Goal: Navigation & Orientation: Understand site structure

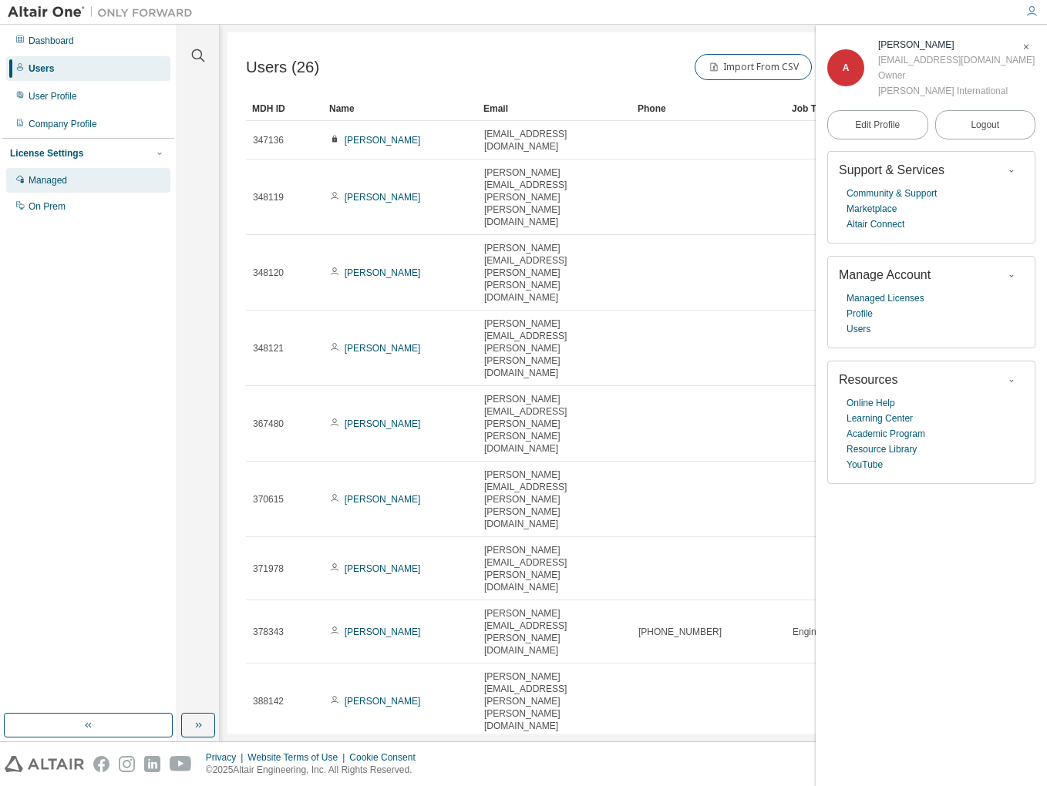
click at [77, 178] on div "Managed" at bounding box center [88, 180] width 164 height 25
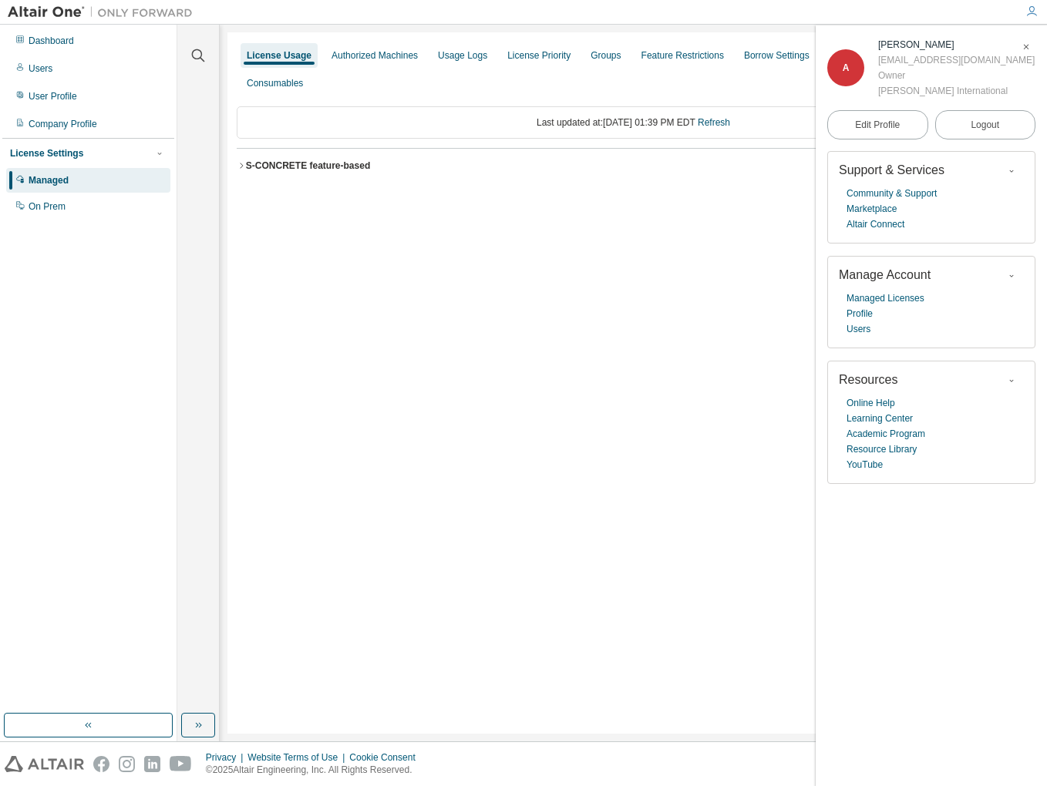
click at [1029, 46] on icon "button" at bounding box center [1025, 46] width 9 height 9
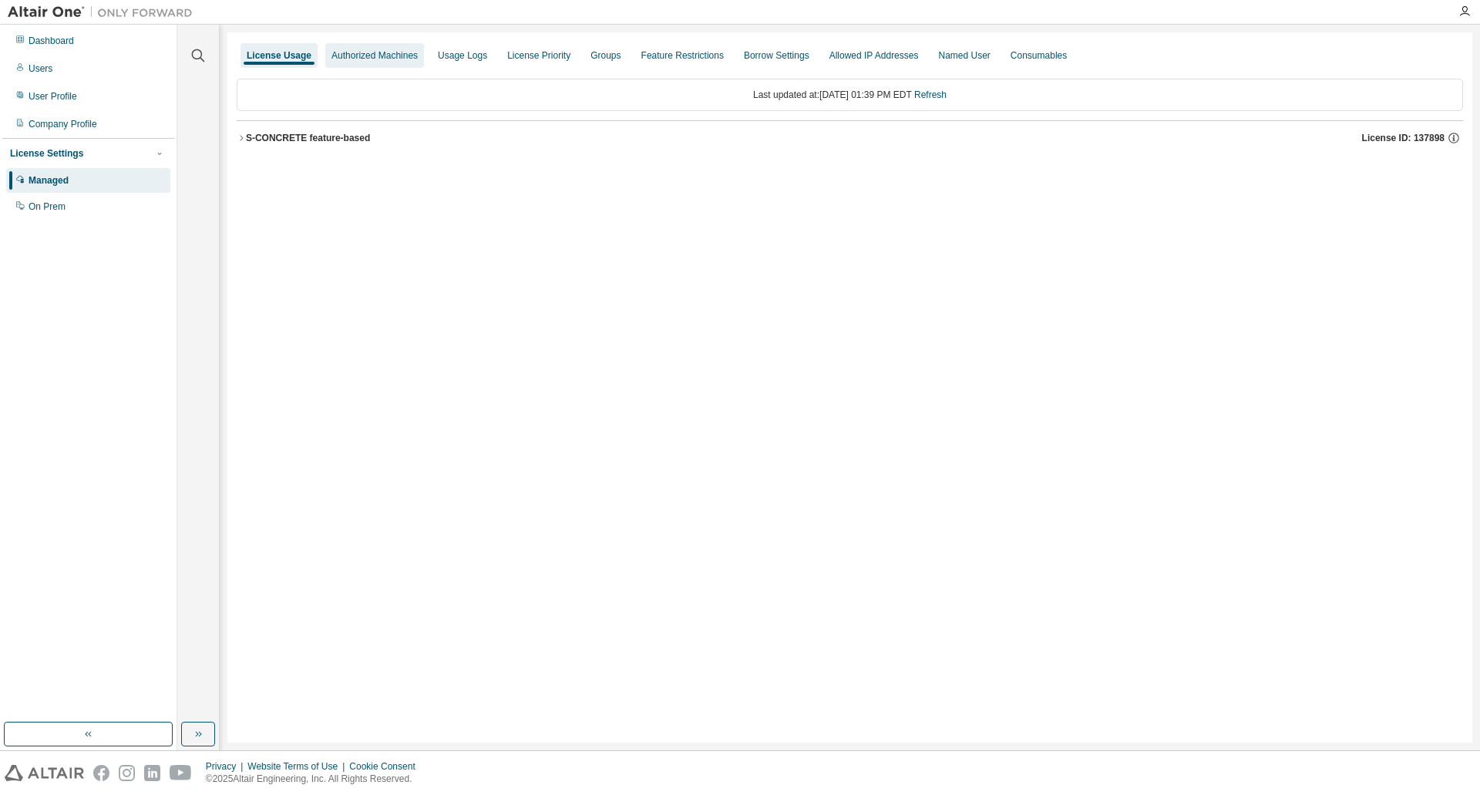
click at [379, 56] on div "Authorized Machines" at bounding box center [374, 55] width 86 height 12
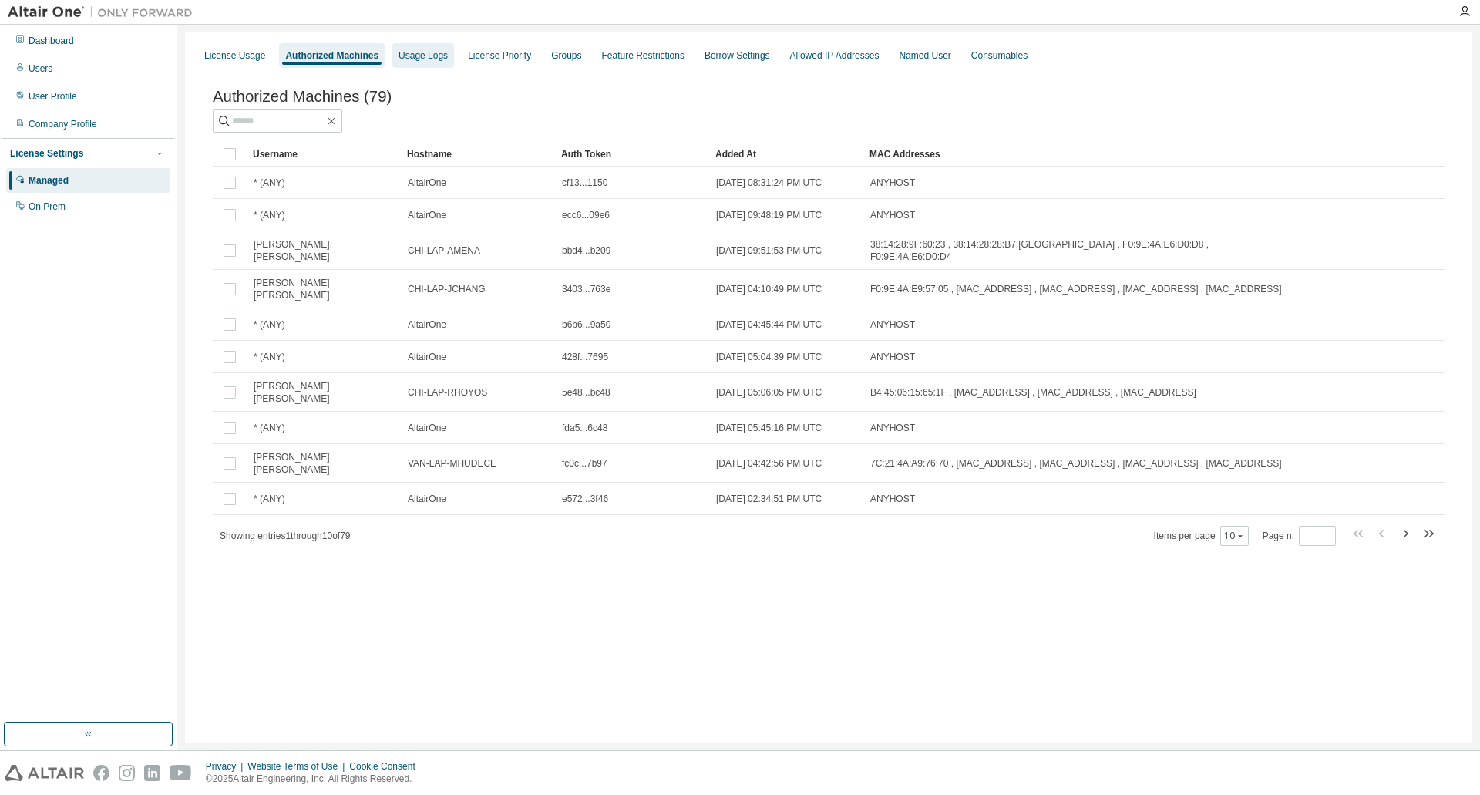
click at [432, 51] on div "Usage Logs" at bounding box center [422, 55] width 49 height 12
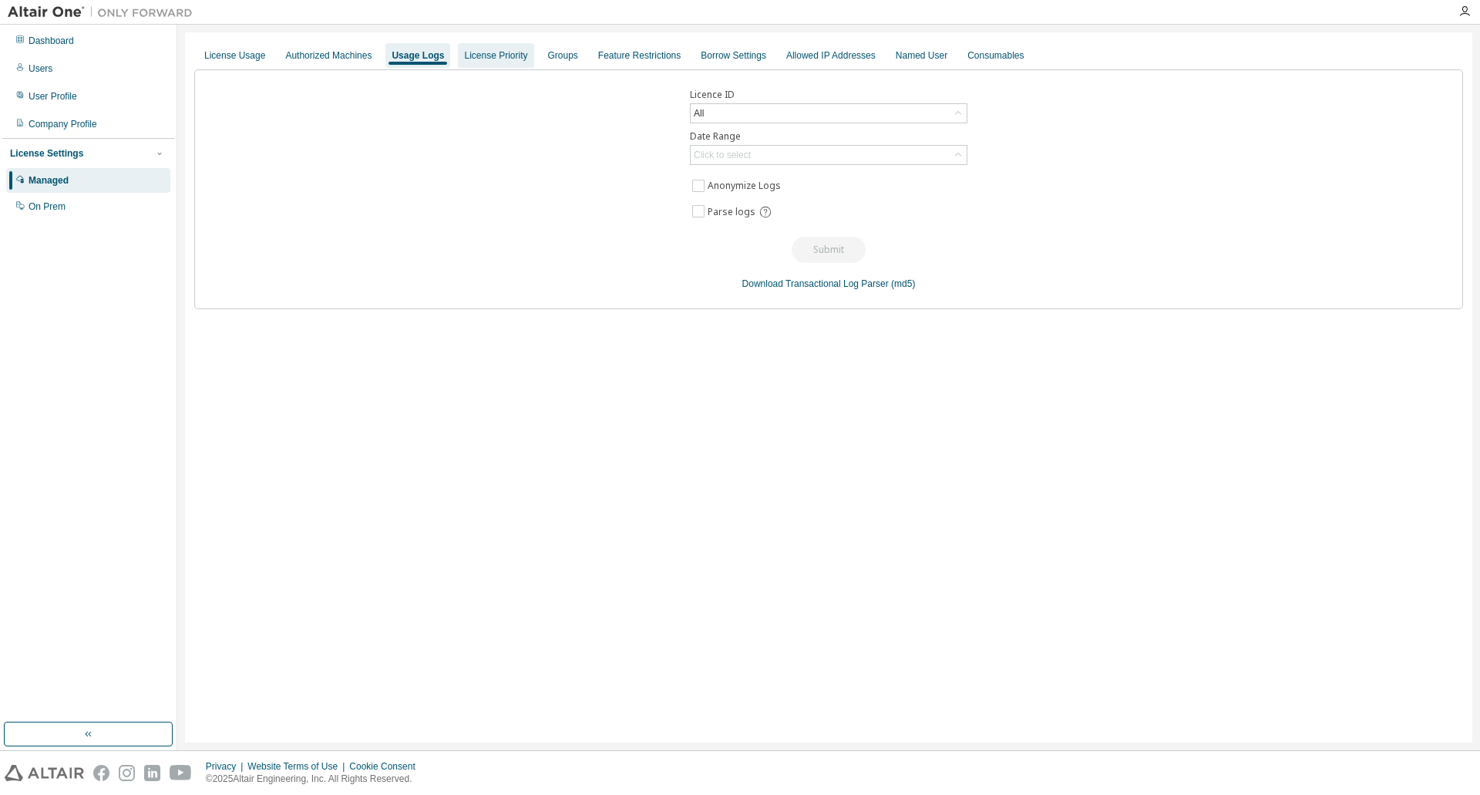
click at [517, 53] on div "License Priority" at bounding box center [495, 55] width 63 height 12
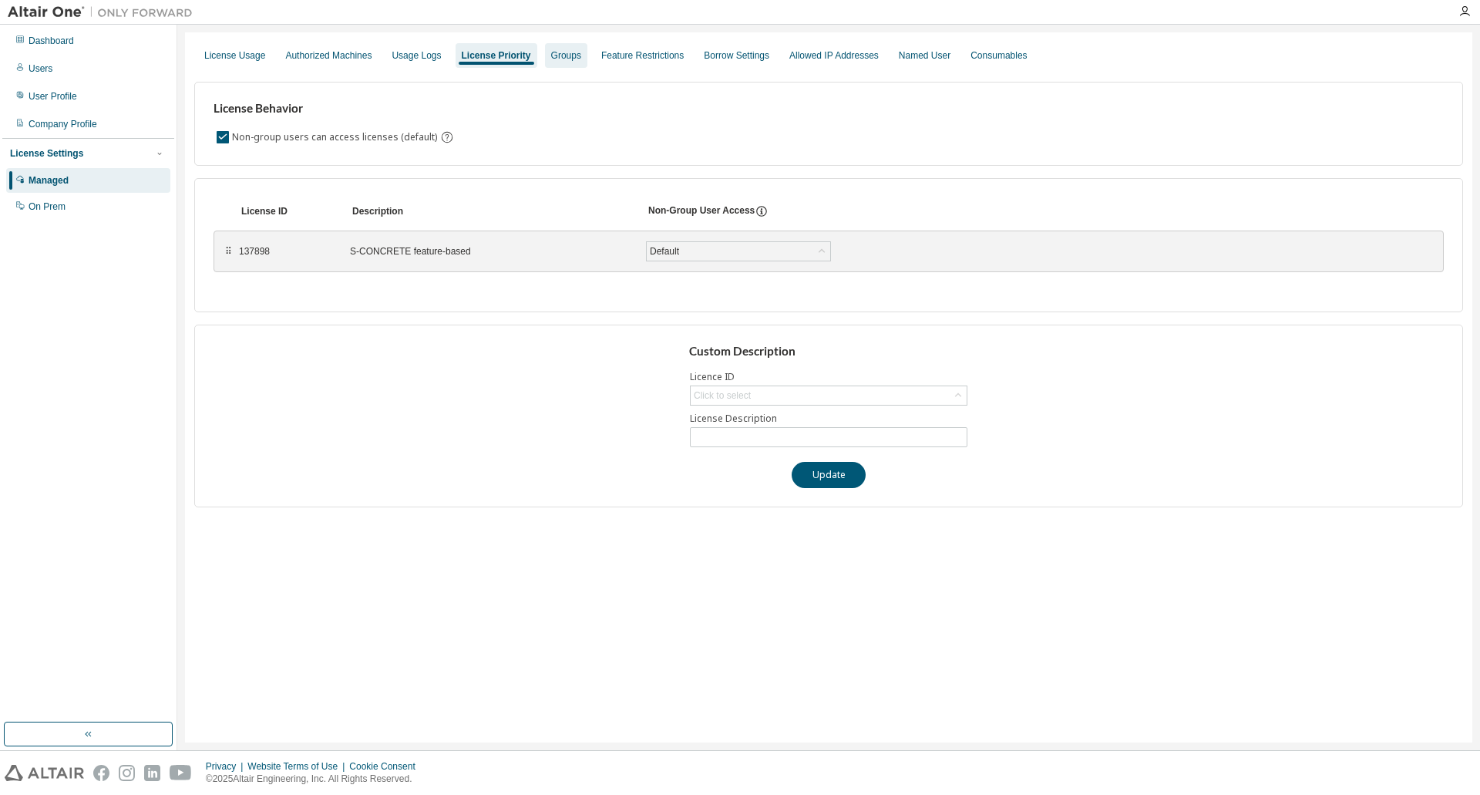
click at [567, 59] on div "Groups" at bounding box center [566, 55] width 30 height 12
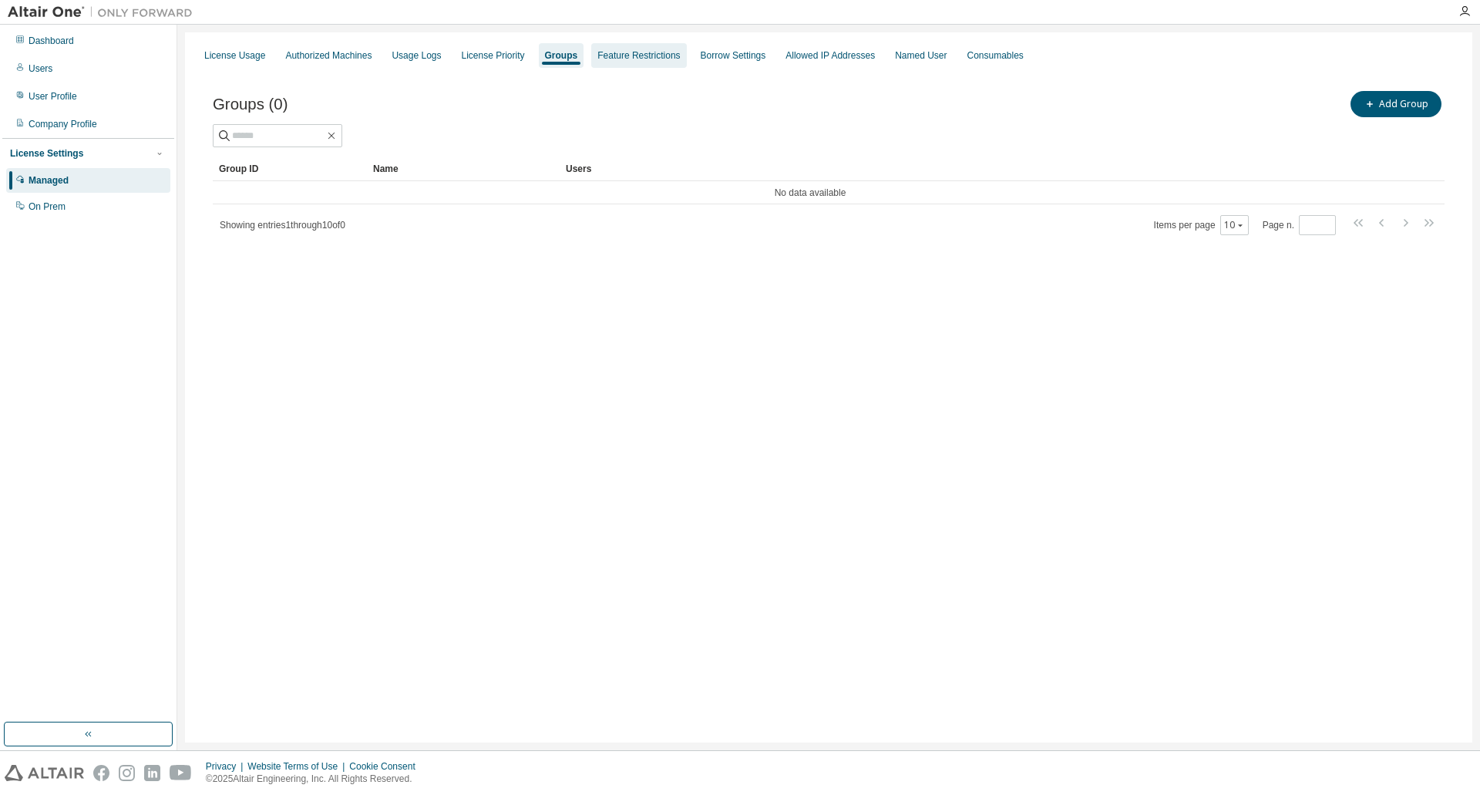
click at [638, 52] on div "Feature Restrictions" at bounding box center [638, 55] width 82 height 12
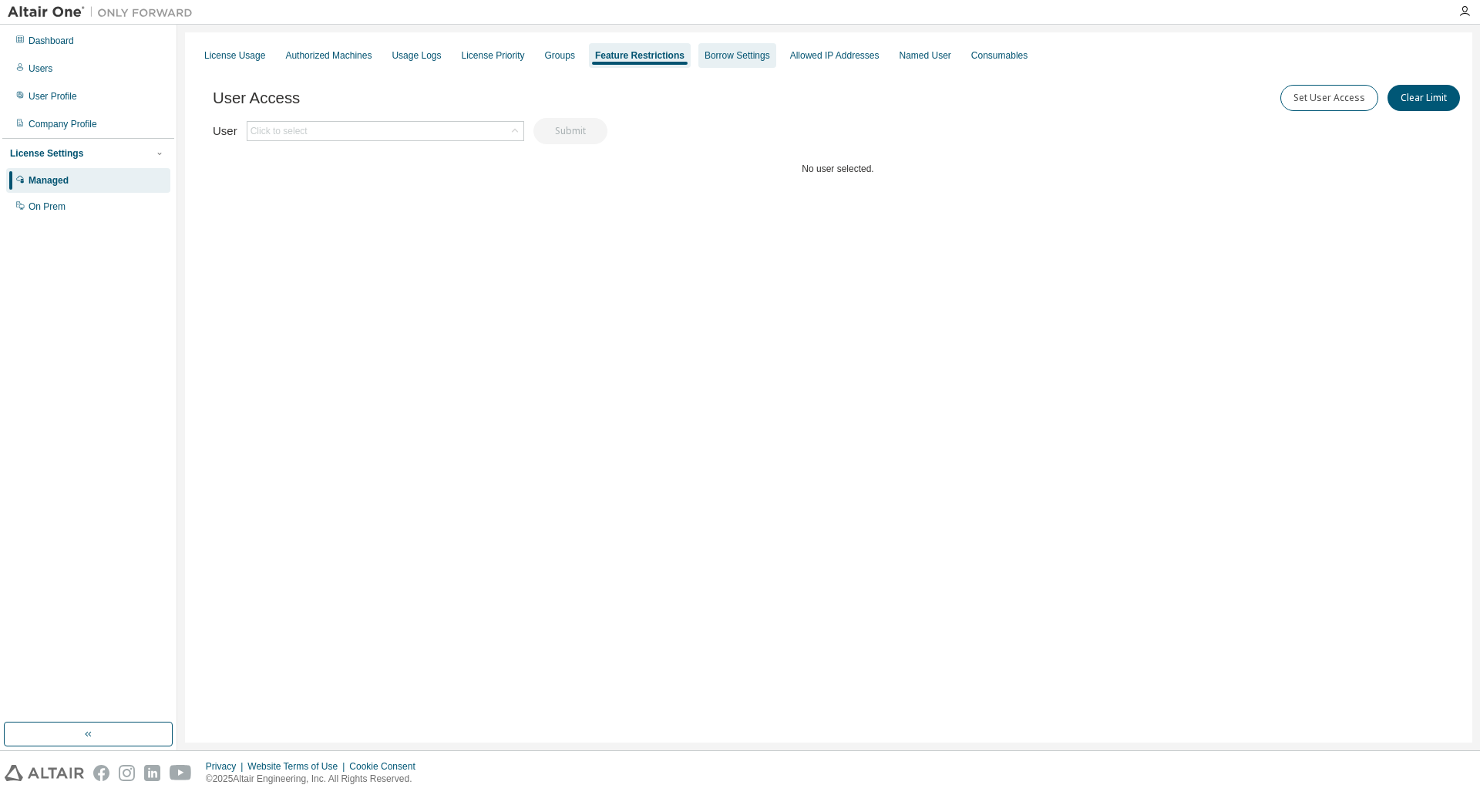
click at [748, 54] on div "Borrow Settings" at bounding box center [737, 55] width 66 height 12
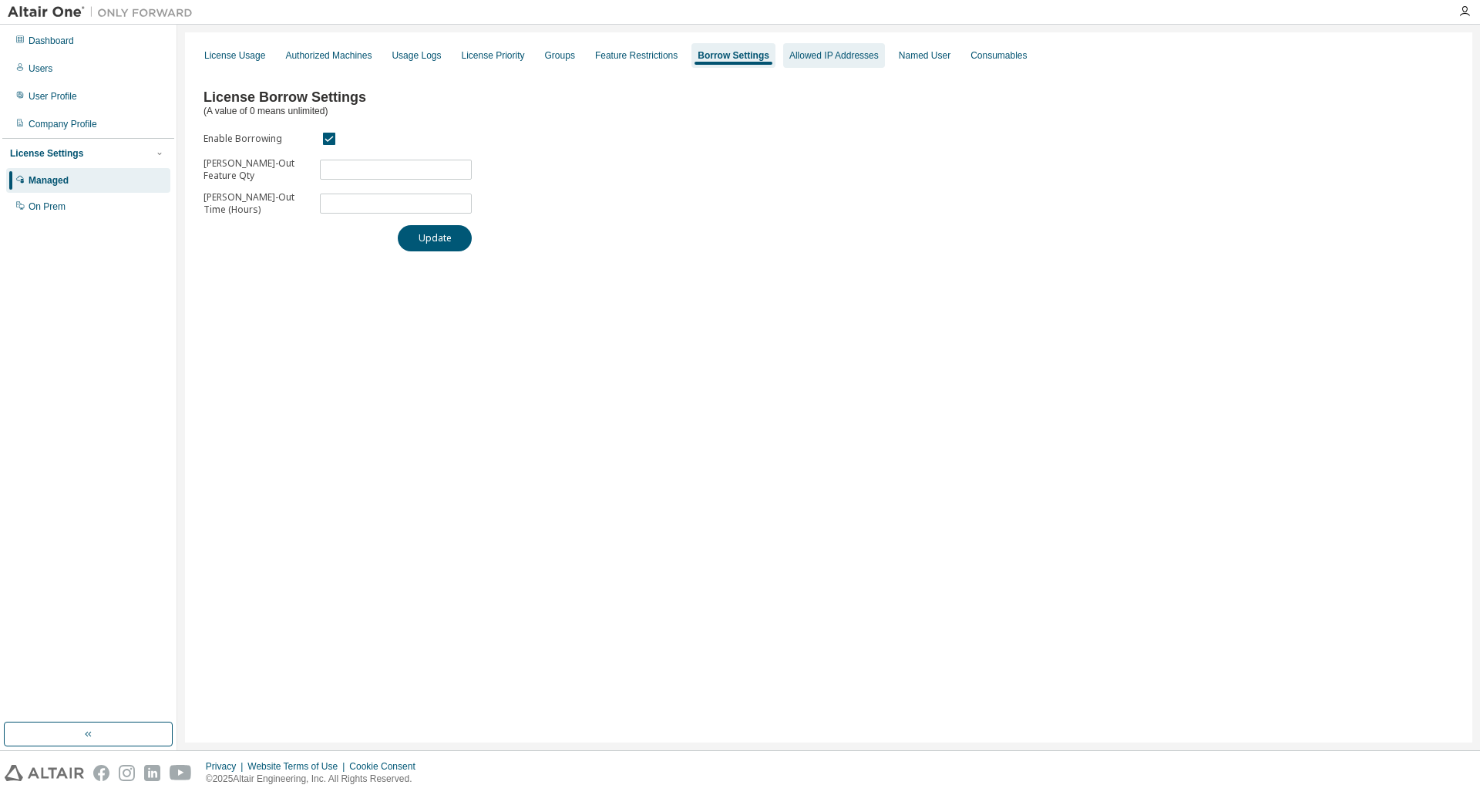
click at [825, 59] on div "Allowed IP Addresses" at bounding box center [833, 55] width 89 height 12
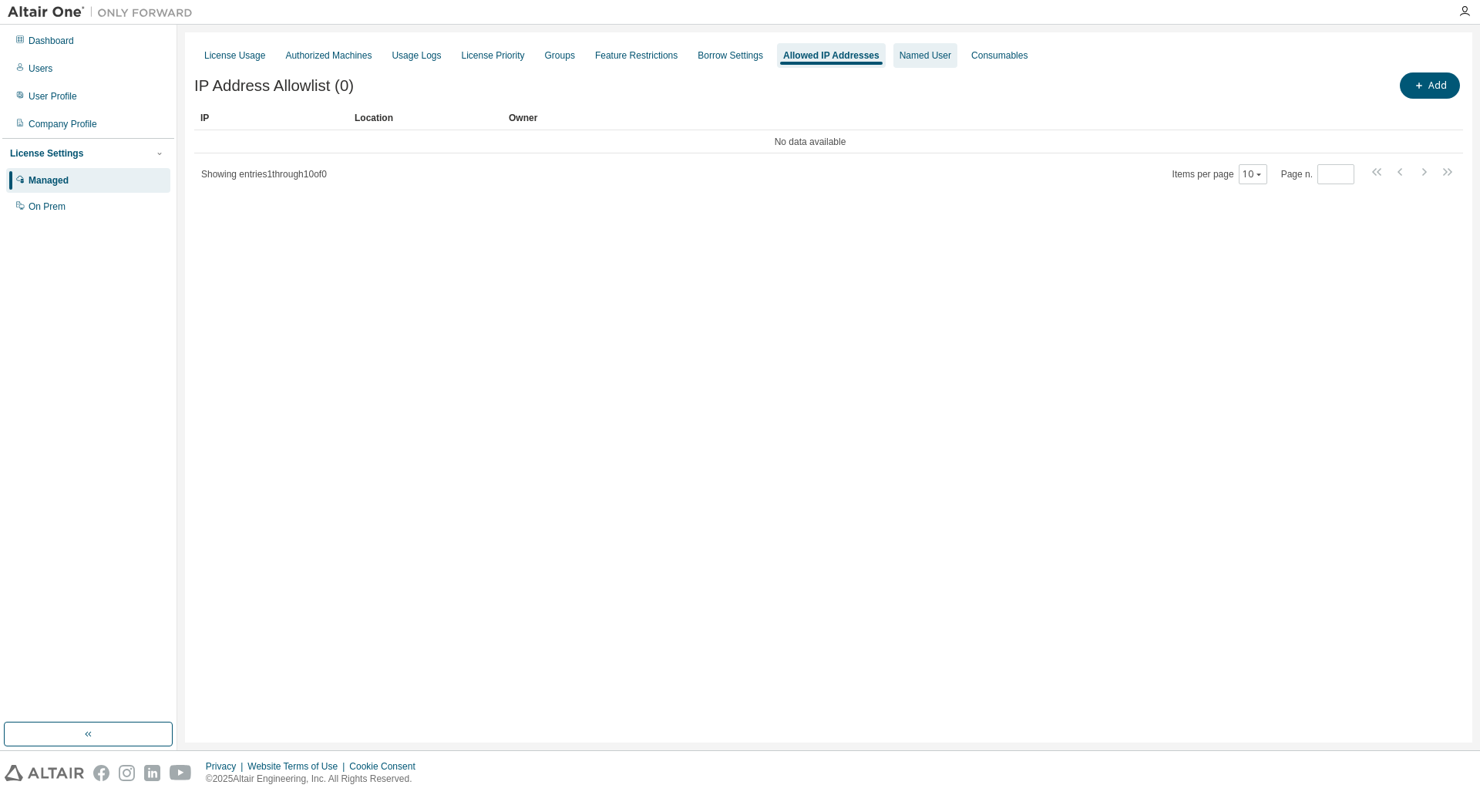
click at [931, 62] on div "Named User" at bounding box center [925, 55] width 64 height 25
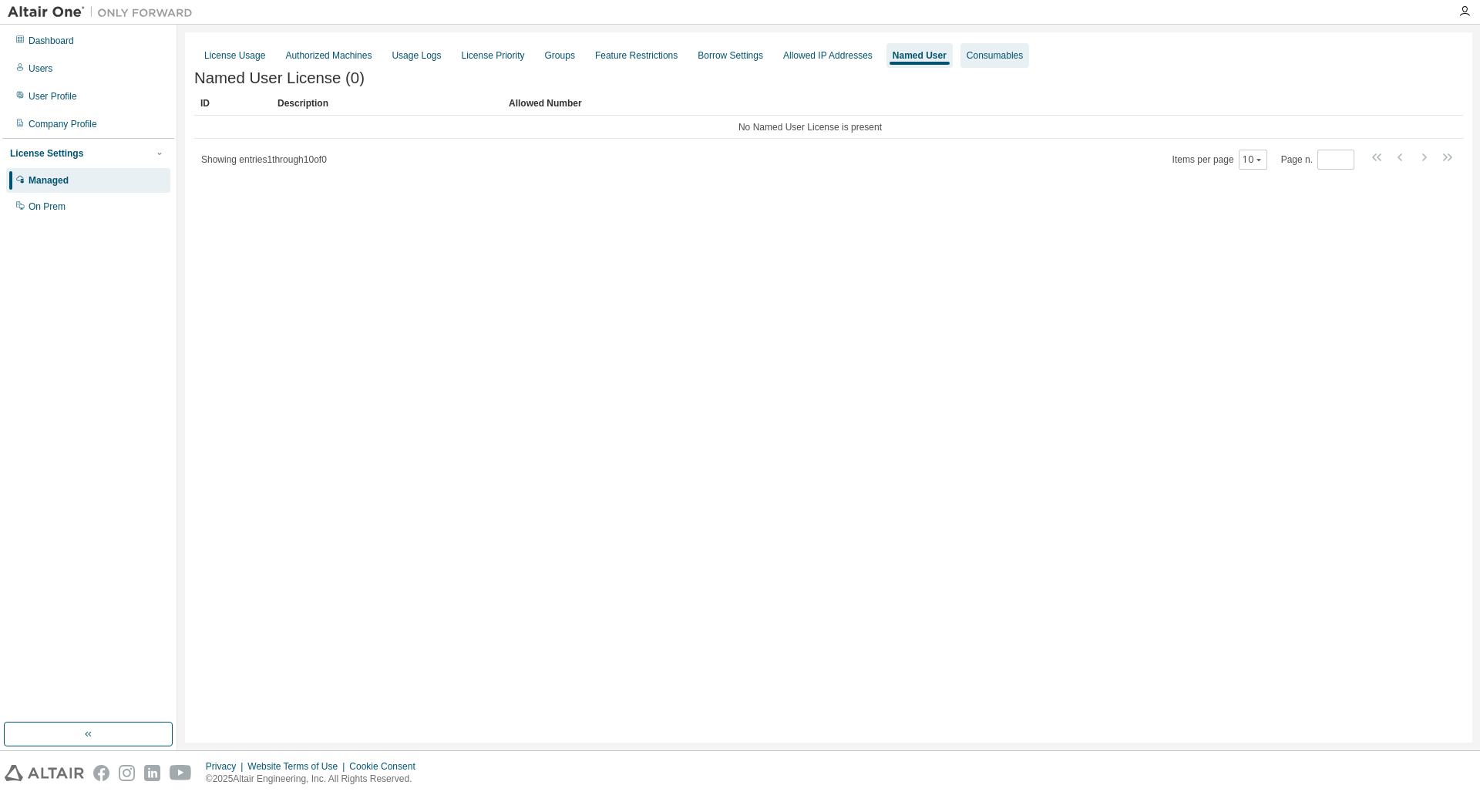
click at [1004, 58] on div "Consumables" at bounding box center [994, 55] width 56 height 12
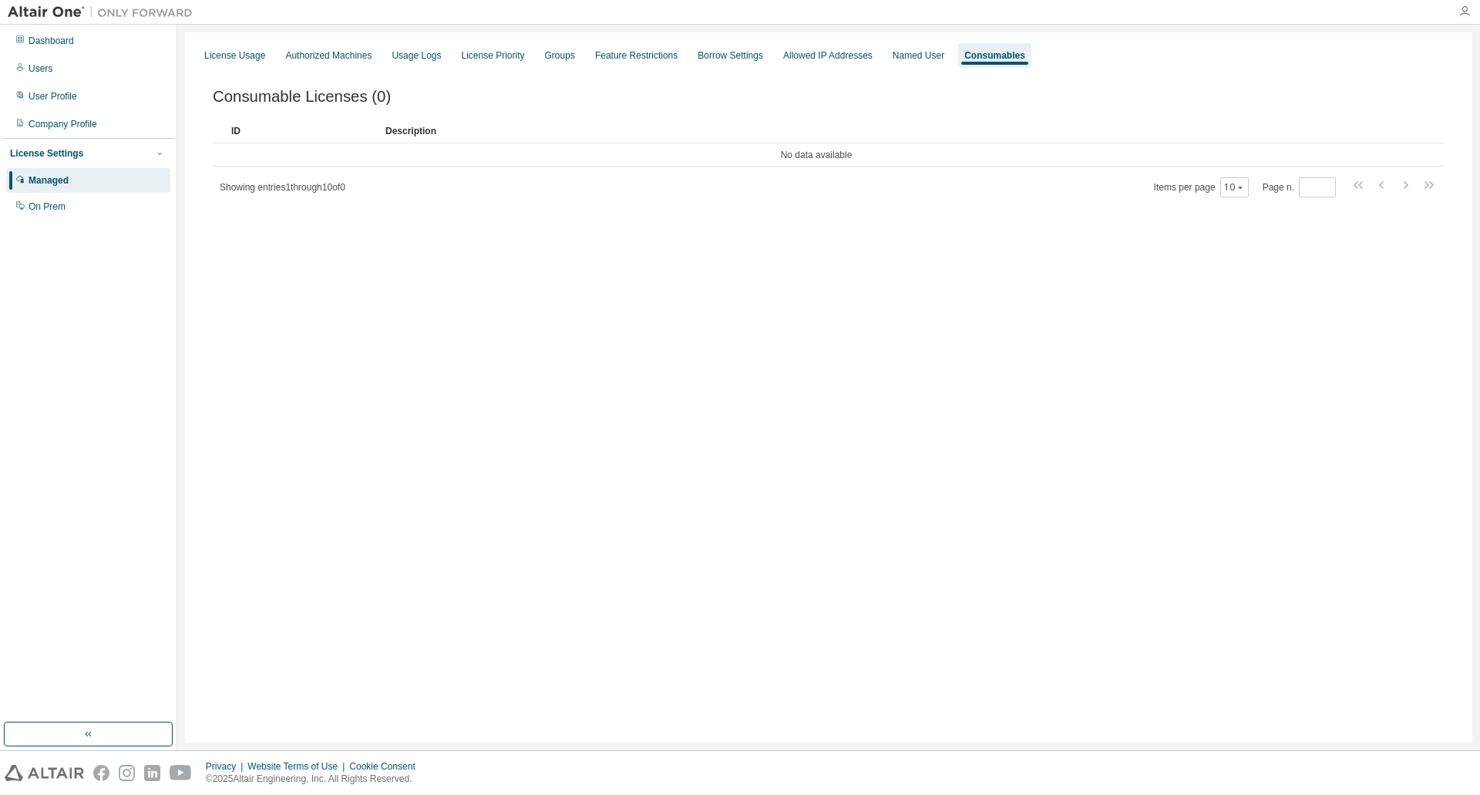
click at [1046, 8] on icon "button" at bounding box center [1464, 11] width 12 height 12
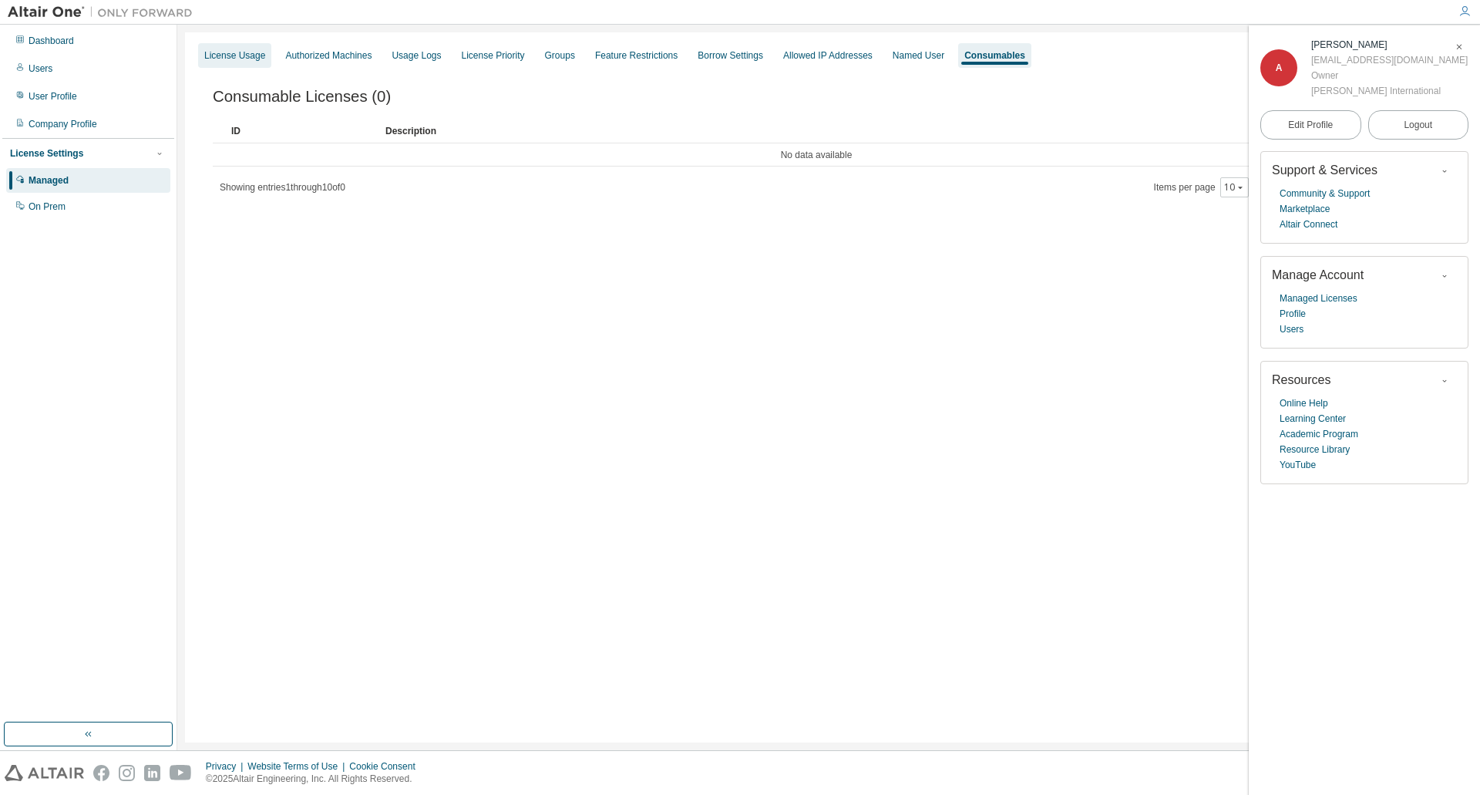
click at [244, 59] on div "License Usage" at bounding box center [234, 55] width 61 height 12
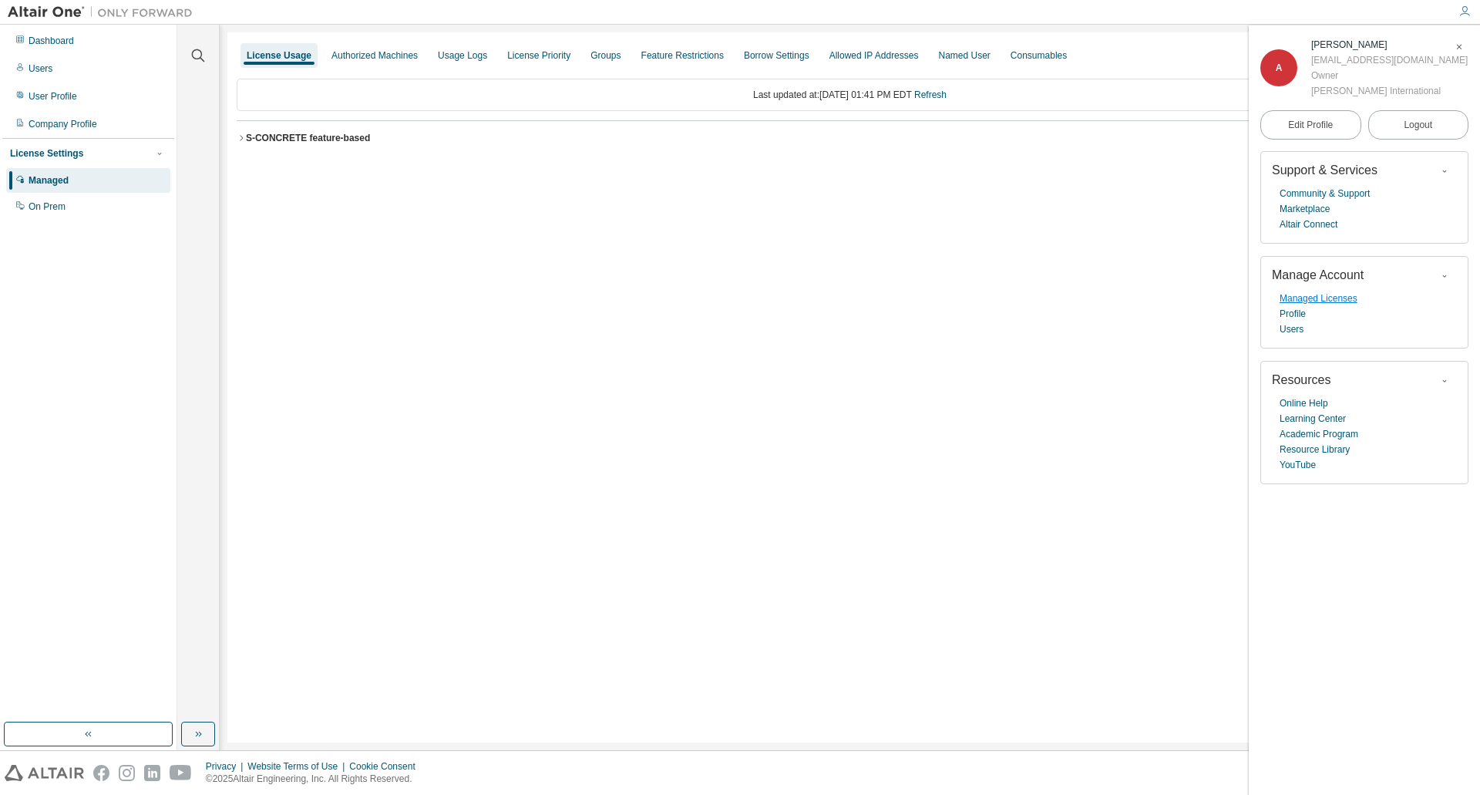
click at [1046, 301] on link "Managed Licenses" at bounding box center [1318, 298] width 78 height 15
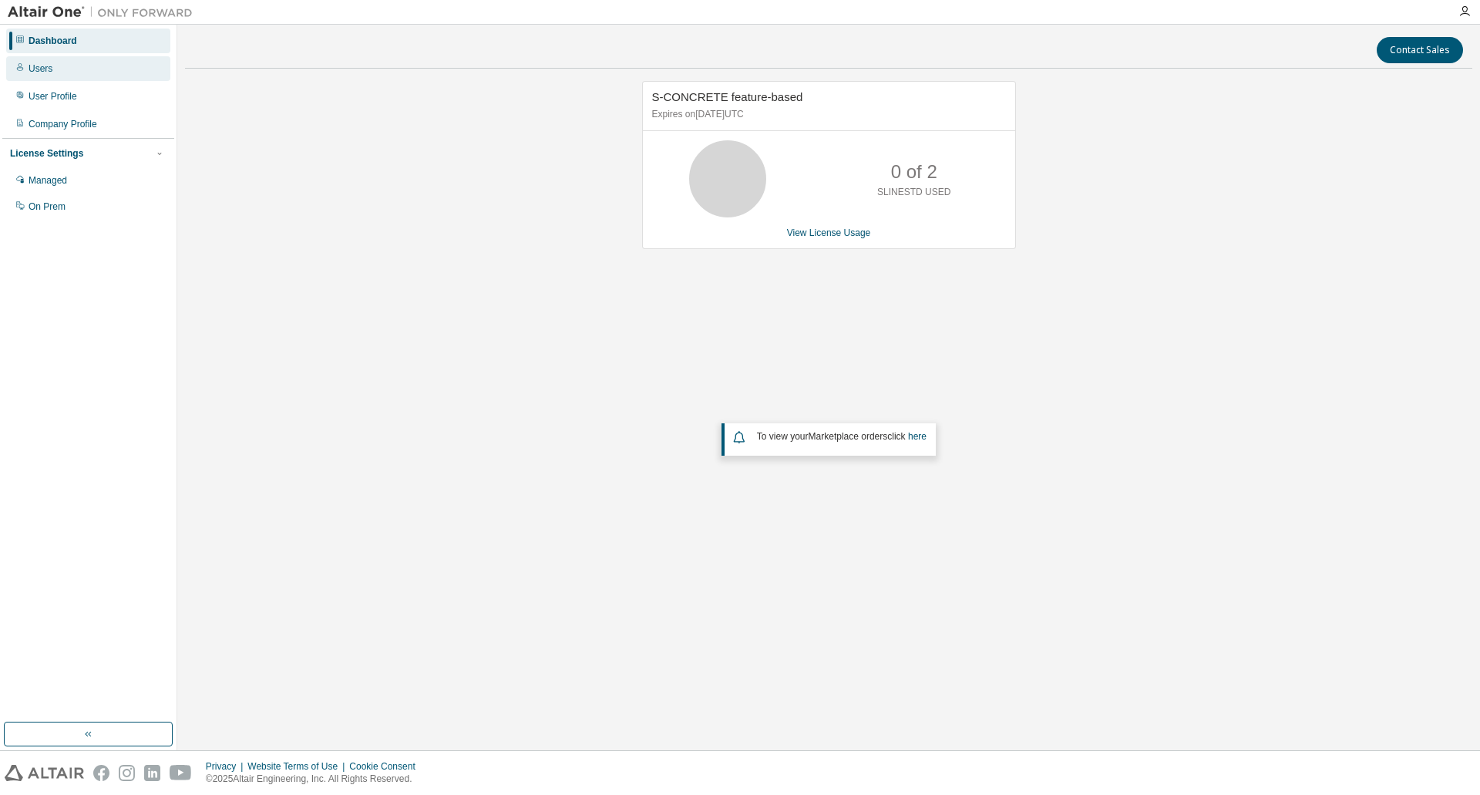
click at [92, 67] on div "Users" at bounding box center [88, 68] width 164 height 25
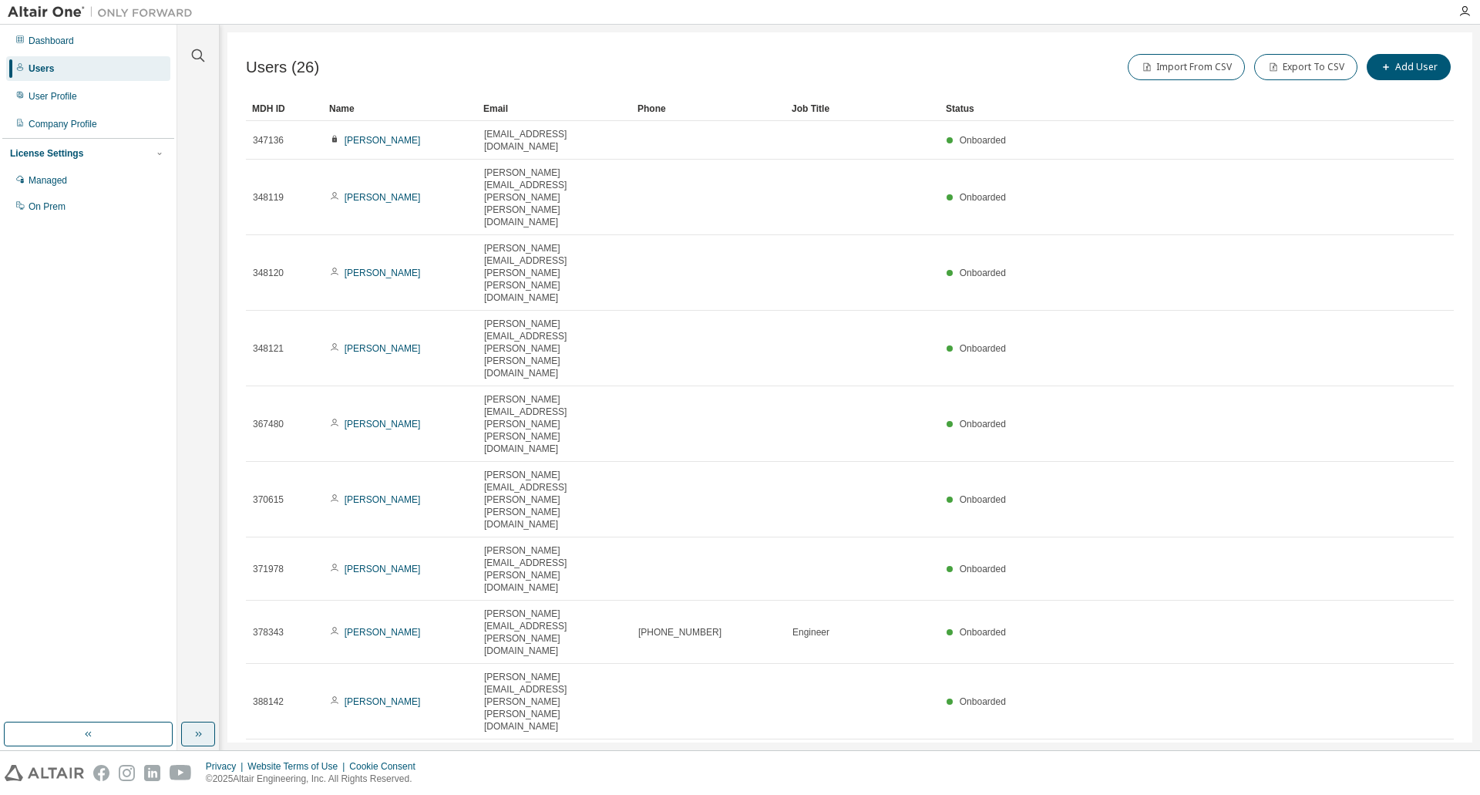
click at [201, 728] on icon "button" at bounding box center [198, 734] width 12 height 12
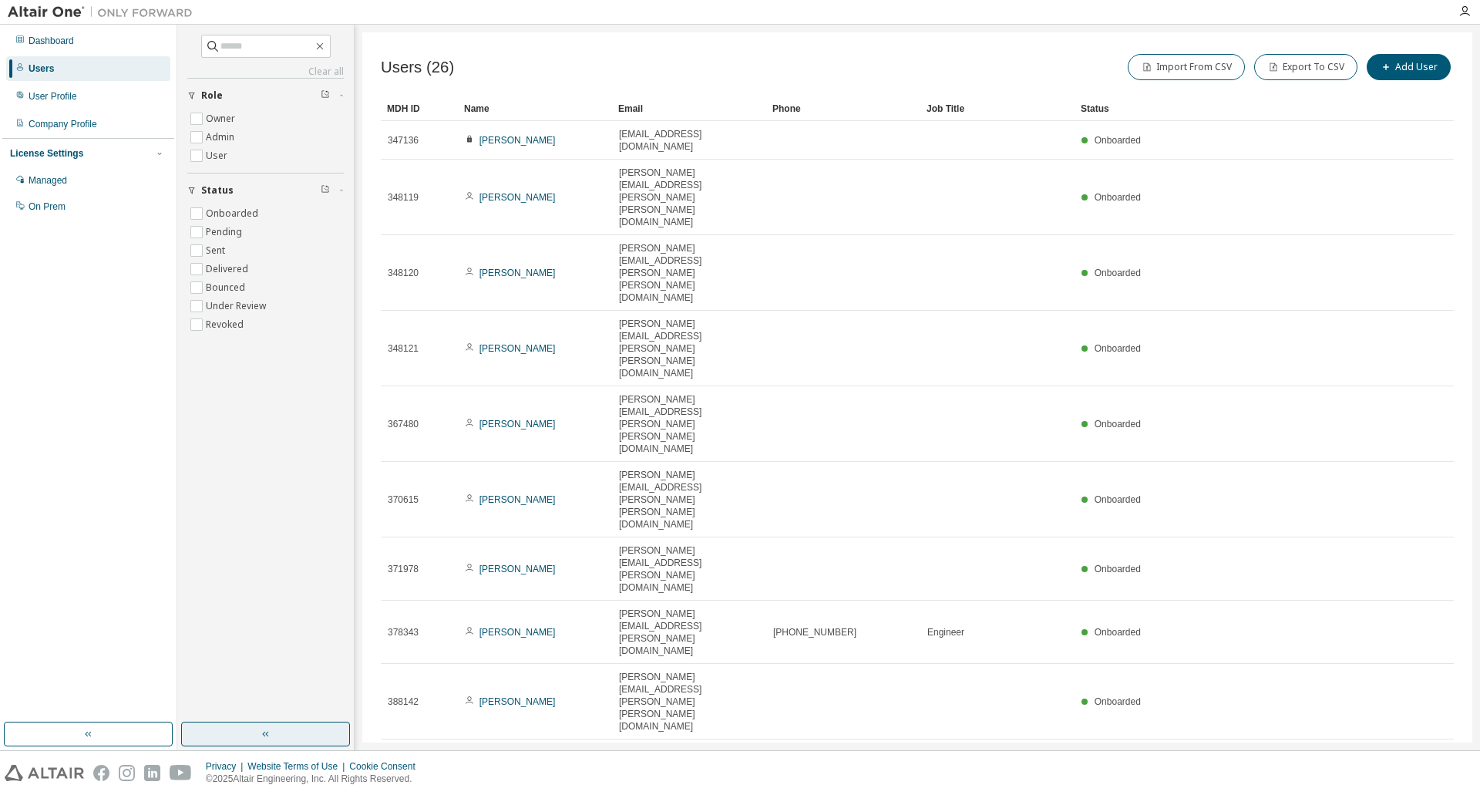
click at [238, 728] on button "button" at bounding box center [265, 733] width 169 height 25
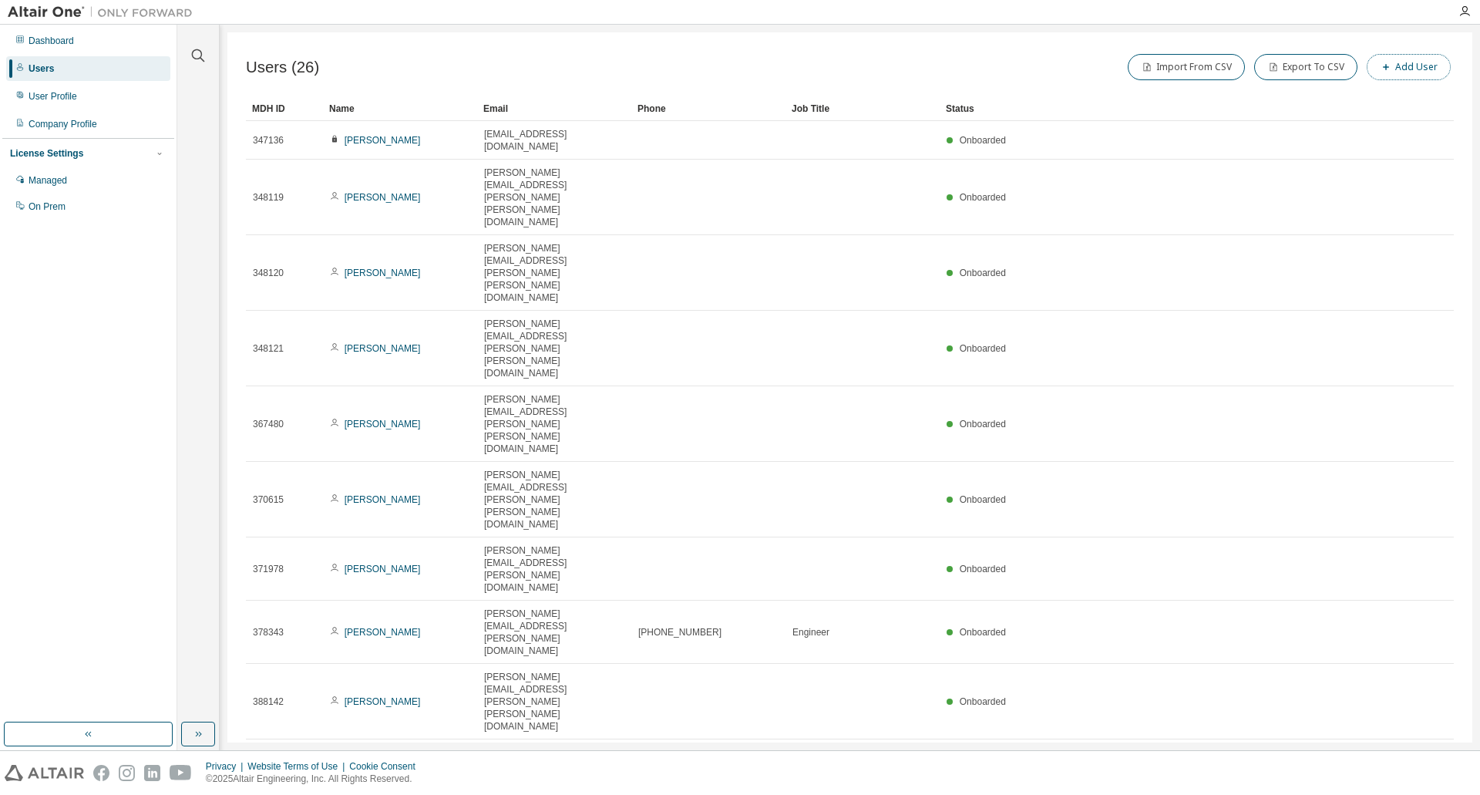
click at [1390, 63] on icon "button" at bounding box center [1385, 66] width 9 height 9
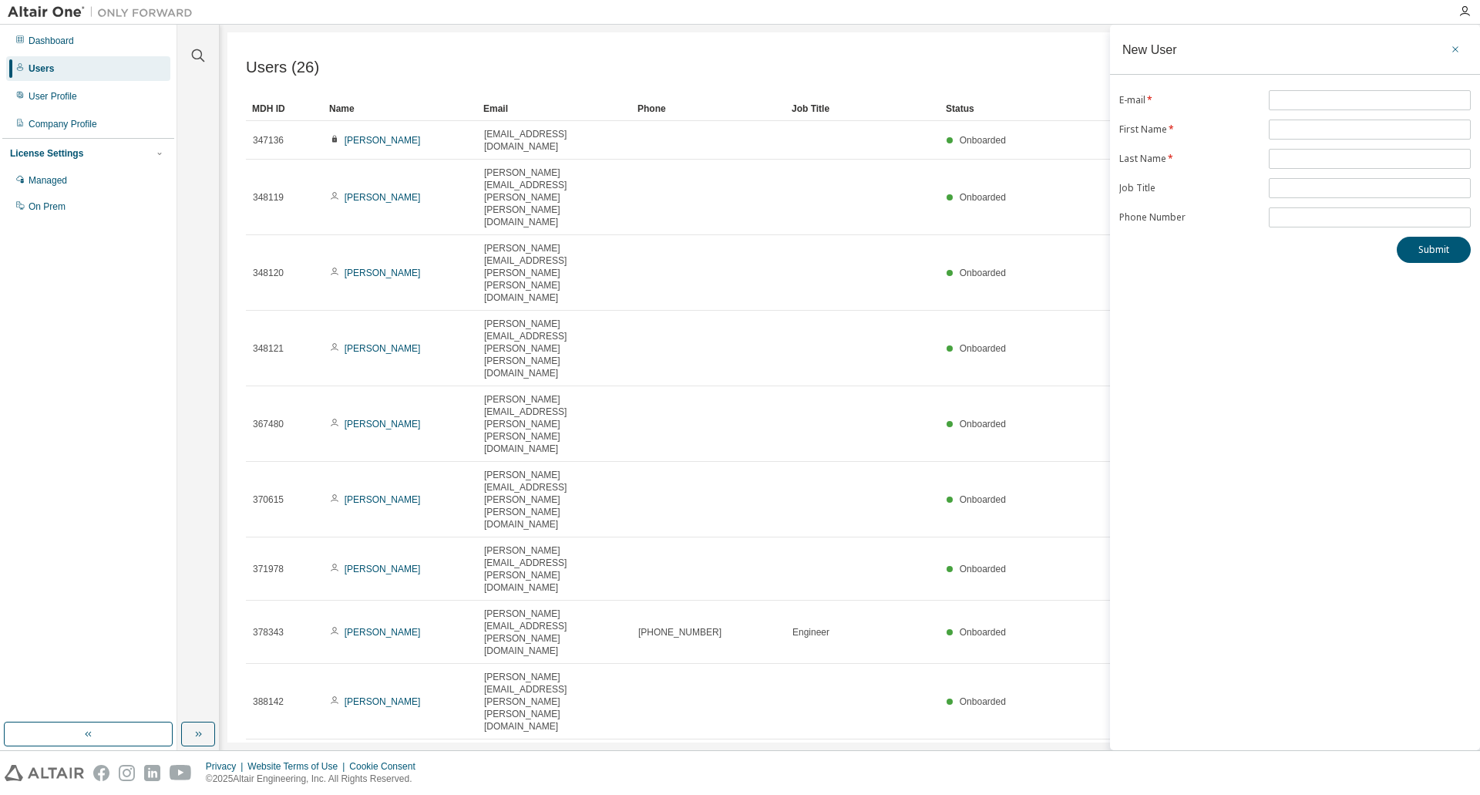
click at [1461, 49] on button "button" at bounding box center [1455, 49] width 25 height 25
